Goal: Task Accomplishment & Management: Use online tool/utility

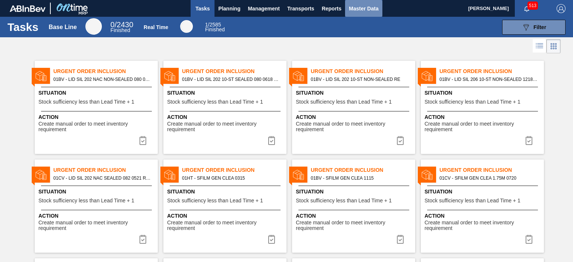
click at [359, 11] on span "Master Data" at bounding box center [363, 8] width 29 height 9
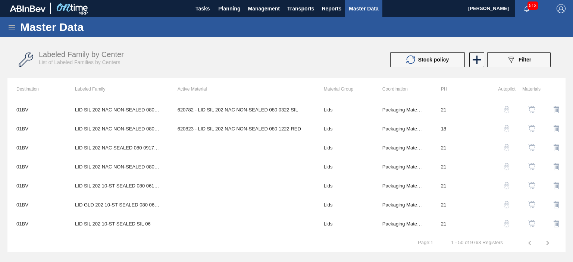
click at [10, 27] on icon at bounding box center [12, 27] width 7 height 4
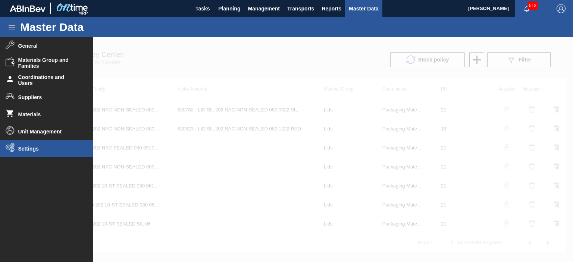
click at [24, 143] on li "Settings" at bounding box center [46, 148] width 93 height 17
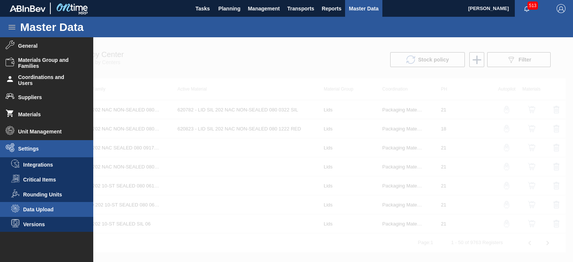
click at [31, 209] on span "Data Upload" at bounding box center [51, 210] width 57 height 6
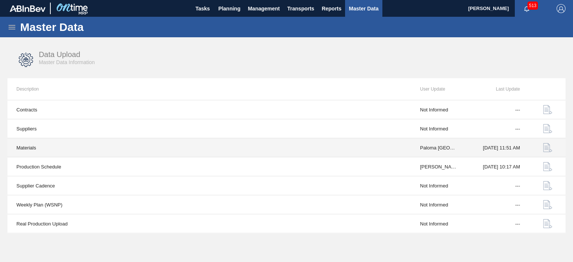
scroll to position [55, 0]
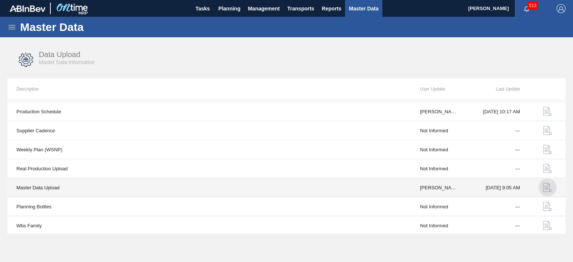
click at [545, 188] on img "button" at bounding box center [547, 187] width 9 height 9
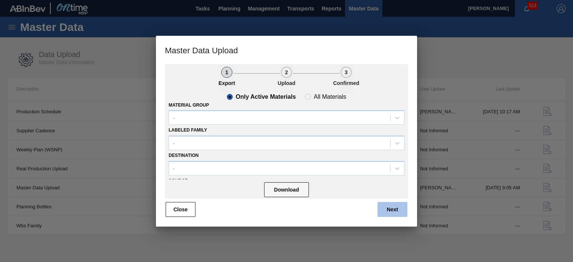
click at [386, 207] on button "Next" at bounding box center [393, 209] width 30 height 15
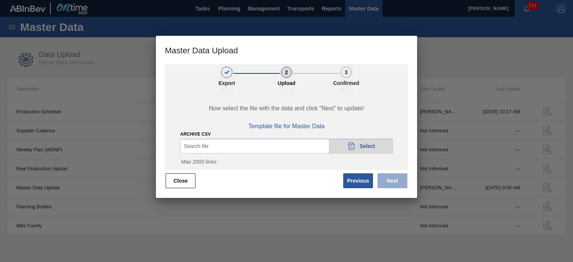
click at [352, 145] on icon "20DAD902-3625-4257-8FDA-0C0CB19E2A3D" at bounding box center [351, 146] width 9 height 9
click at [348, 151] on icon "20DAD902-3625-4257-8FDA-0C0CB19E2A3D" at bounding box center [351, 146] width 9 height 9
click at [367, 154] on div "20DAD902-3625-4257-8FDA-0C0CB19E2A3D Select" at bounding box center [361, 146] width 64 height 15
click at [257, 154] on div "Search file 20DAD902-3625-4257-8FDA-0C0CB19E2A3D Select" at bounding box center [286, 146] width 213 height 15
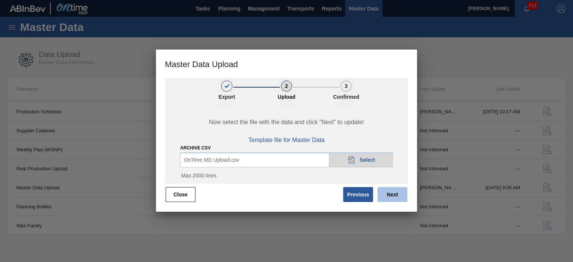
click at [388, 194] on button "Next" at bounding box center [393, 194] width 30 height 15
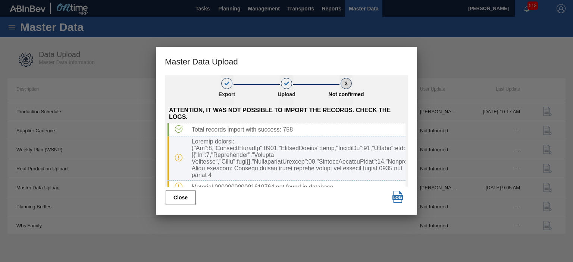
scroll to position [24, 0]
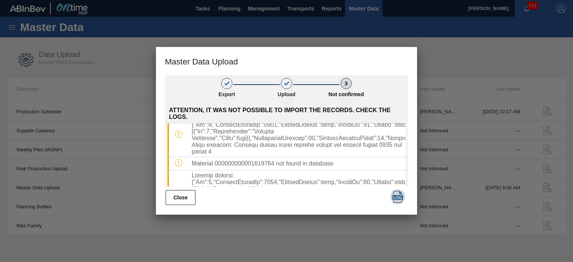
click at [394, 201] on img "button" at bounding box center [398, 197] width 12 height 12
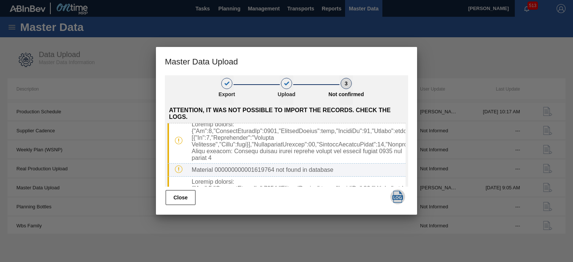
scroll to position [0, 0]
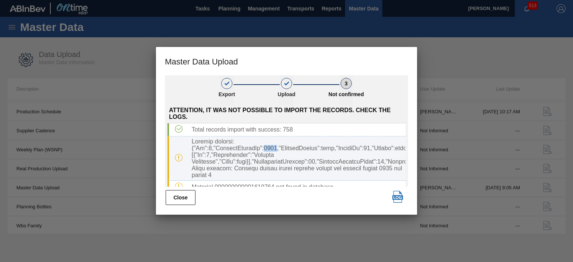
drag, startPoint x: 272, startPoint y: 148, endPoint x: 260, endPoint y: 147, distance: 11.6
click at [260, 147] on div at bounding box center [297, 158] width 217 height 40
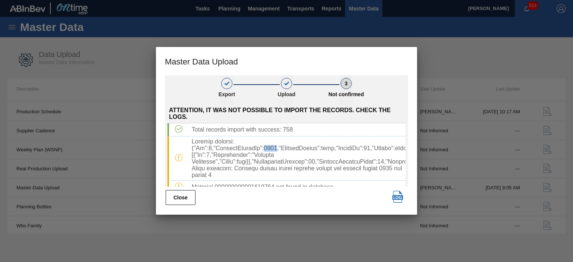
scroll to position [0, 59]
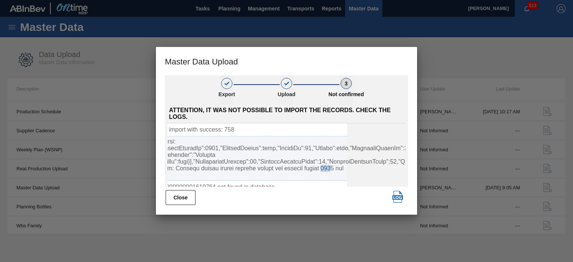
drag, startPoint x: 313, startPoint y: 169, endPoint x: 323, endPoint y: 169, distance: 10.1
click at [323, 169] on div at bounding box center [238, 158] width 217 height 40
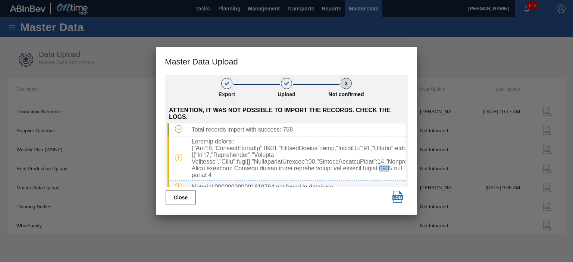
scroll to position [0, 0]
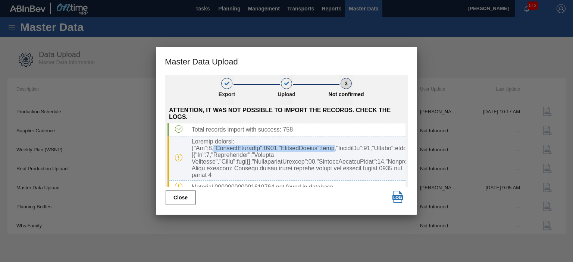
drag, startPoint x: 209, startPoint y: 148, endPoint x: 328, endPoint y: 147, distance: 119.4
click at [328, 147] on div at bounding box center [297, 158] width 217 height 40
copy div ""LabeledFamilyId":3539,"LabeledFamily":null"
